Goal: Check status: Check status

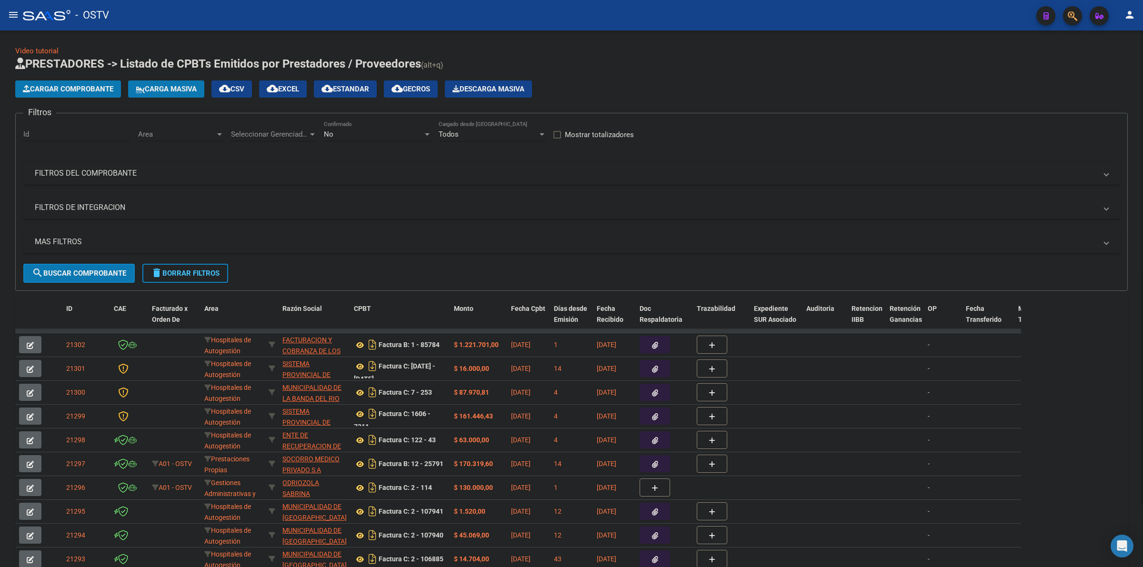
click at [532, 63] on h1 "PRESTADORES -> Listado de CPBTs Emitidos por Prestadores / Proveedores (alt+q)" at bounding box center [571, 64] width 1113 height 17
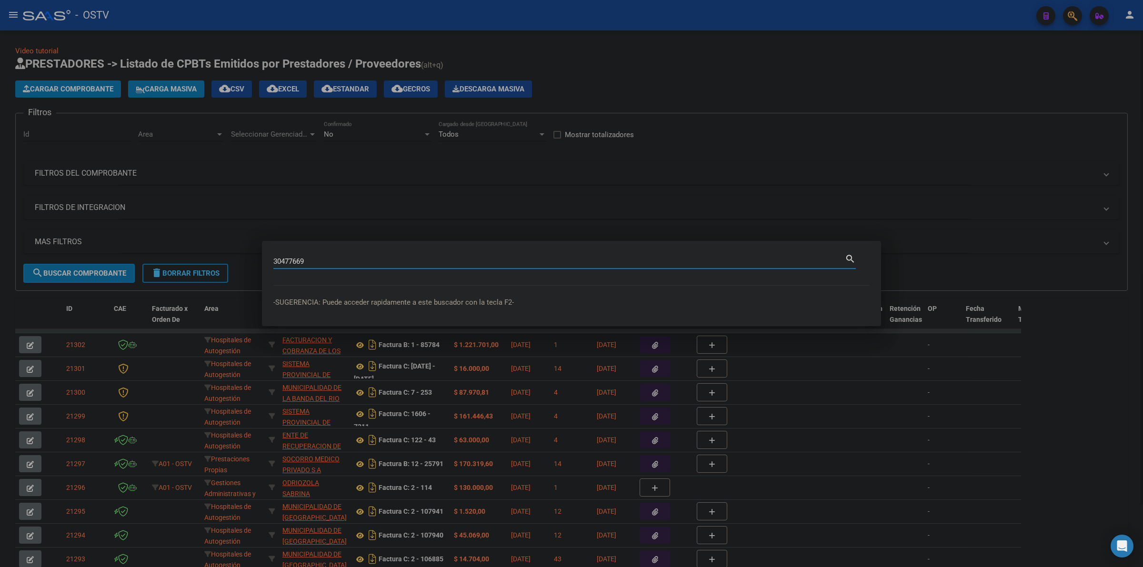
type input "30477669"
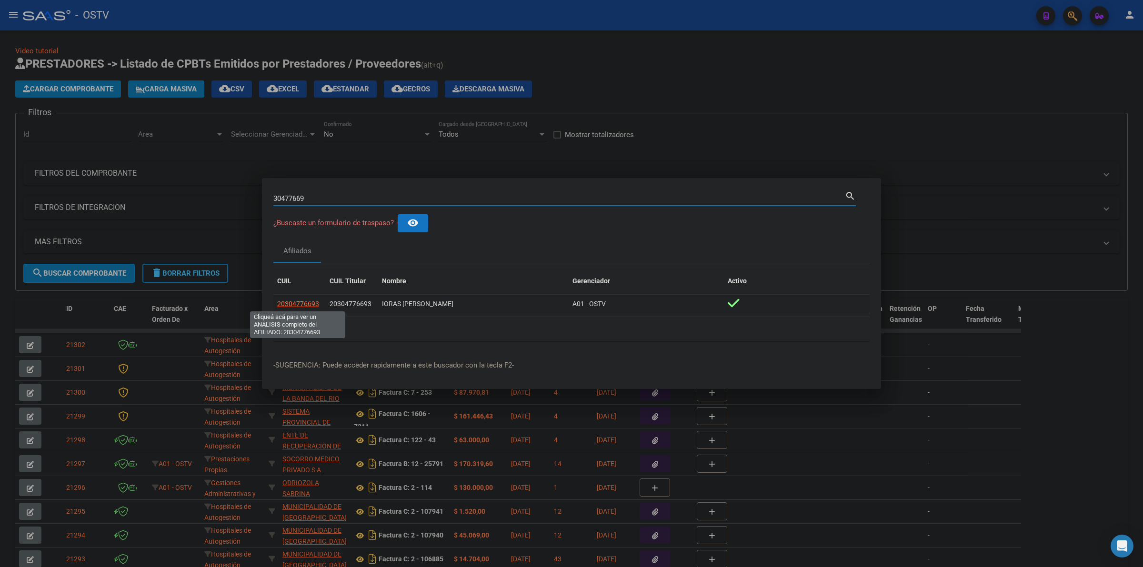
click at [308, 300] on span "20304776693" at bounding box center [298, 304] width 42 height 8
type textarea "20304776693"
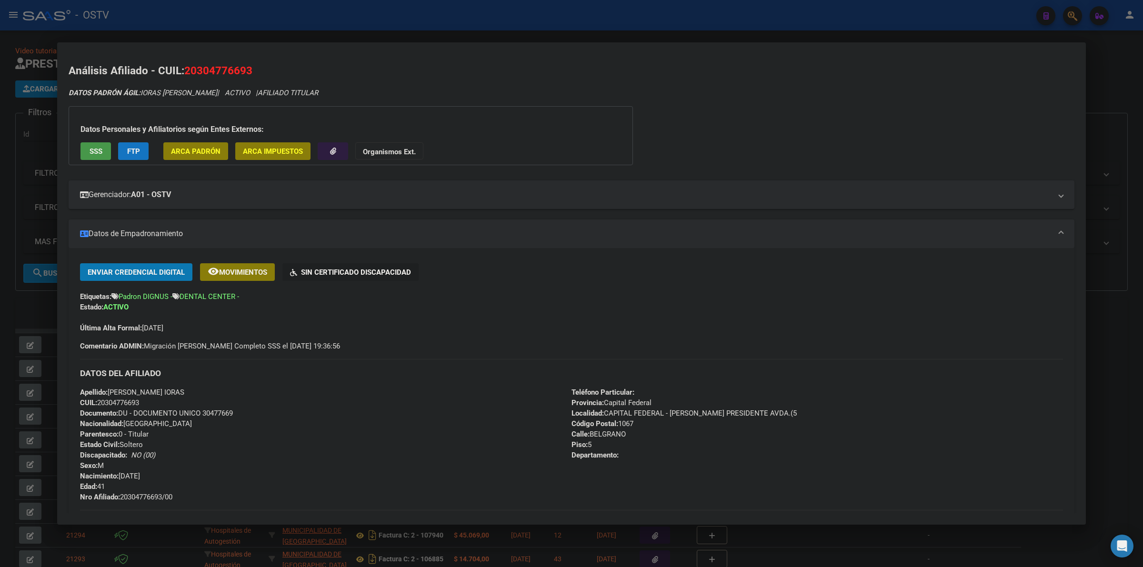
click at [599, 24] on div at bounding box center [571, 283] width 1143 height 567
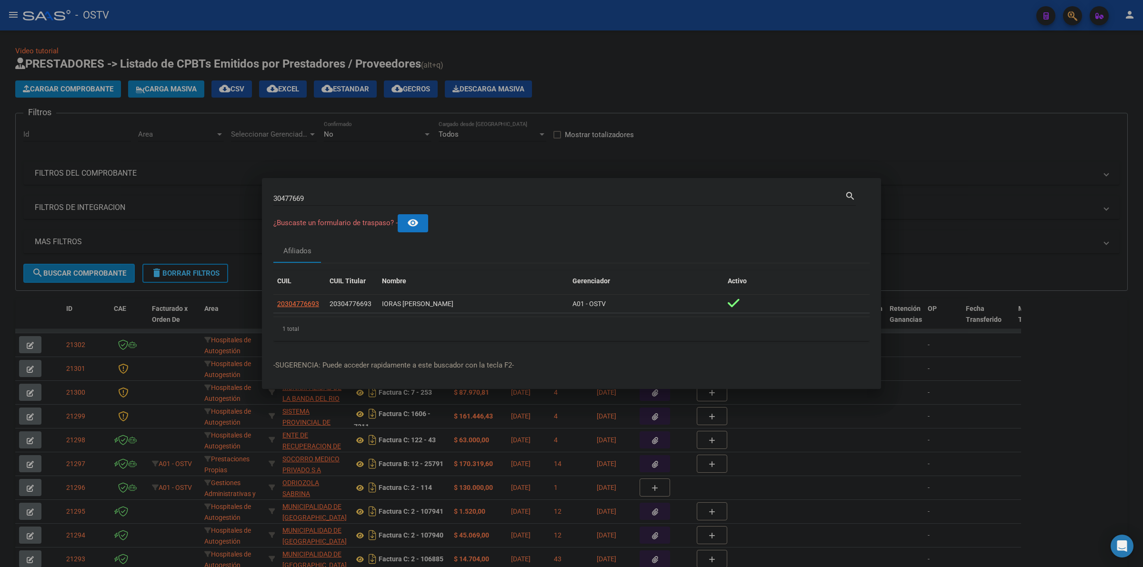
click at [598, 33] on div at bounding box center [571, 283] width 1143 height 567
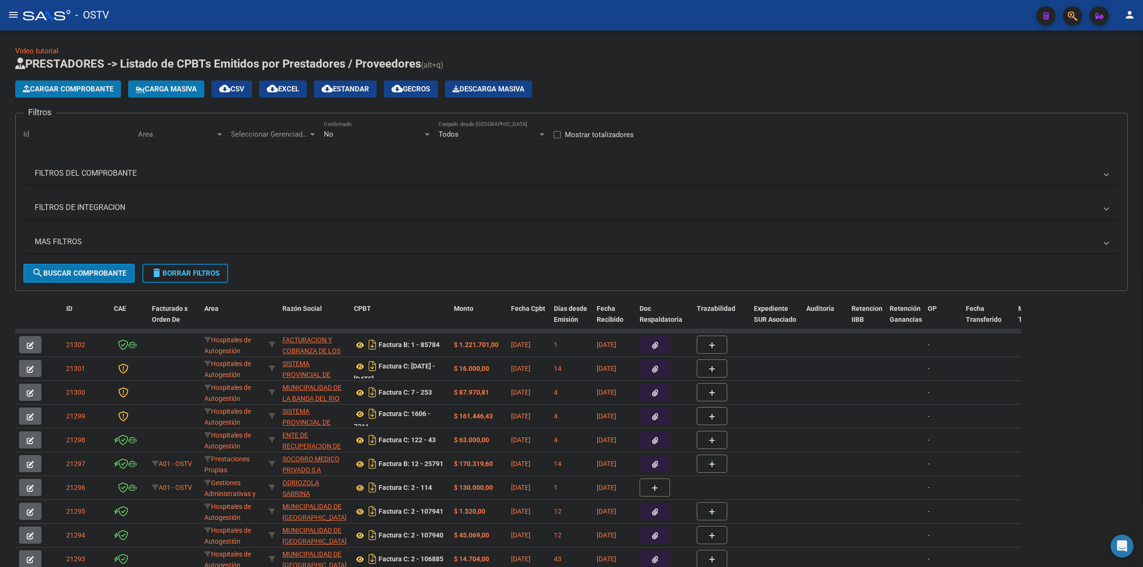
click at [703, 69] on h1 "PRESTADORES -> Listado de CPBTs Emitidos por Prestadores / Proveedores (alt+q)" at bounding box center [571, 64] width 1113 height 17
click at [708, 97] on div "Cargar Comprobante Carga Masiva cloud_download CSV cloud_download EXCEL cloud_d…" at bounding box center [571, 89] width 1113 height 17
click at [644, 70] on h1 "PRESTADORES -> Listado de CPBTs Emitidos por Prestadores / Proveedores (alt+q)" at bounding box center [571, 64] width 1113 height 17
